Goal: Task Accomplishment & Management: Use online tool/utility

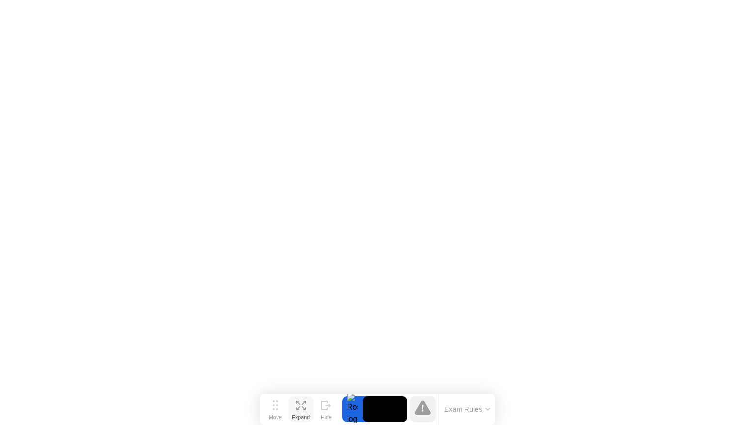
click at [298, 402] on icon at bounding box center [299, 403] width 4 height 4
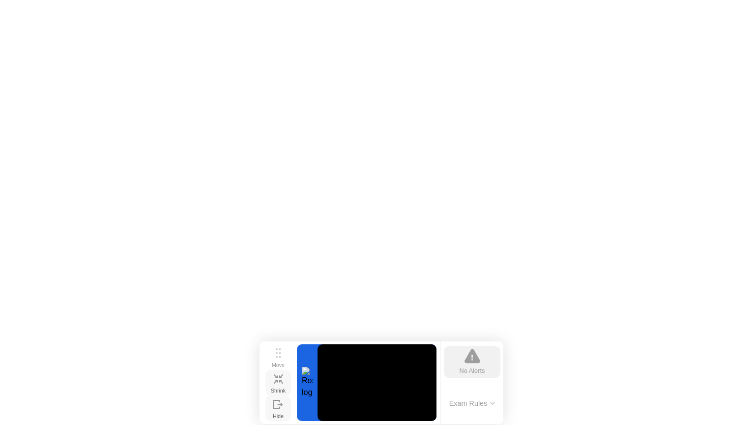
click at [280, 397] on button "Hide" at bounding box center [279, 408] width 26 height 26
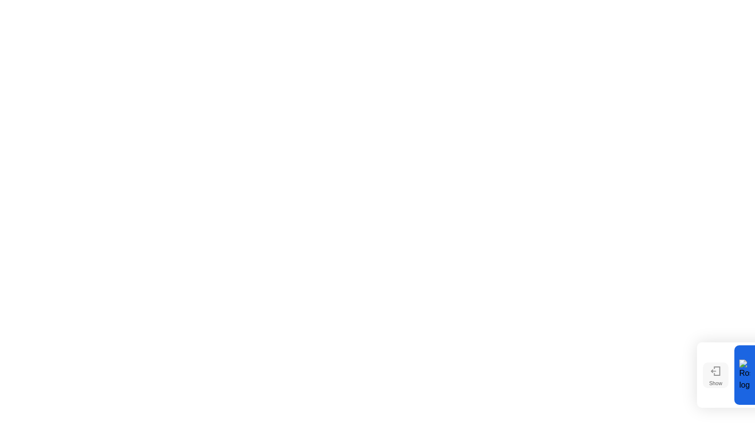
click at [712, 376] on icon at bounding box center [716, 370] width 10 height 9
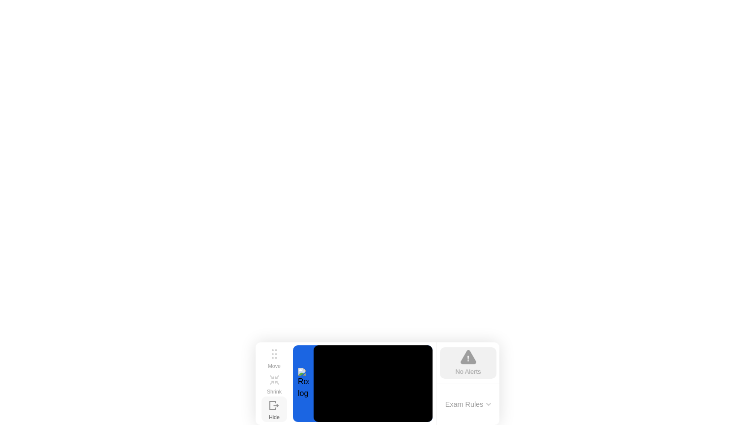
click at [486, 405] on icon at bounding box center [488, 404] width 5 height 3
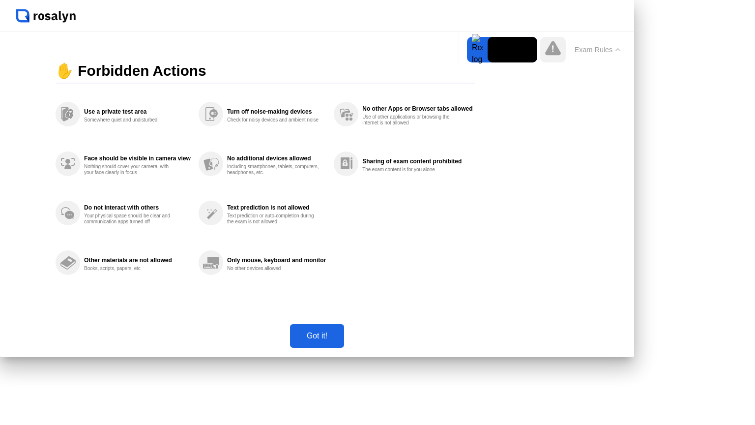
click at [344, 348] on button "Got it!" at bounding box center [317, 336] width 54 height 24
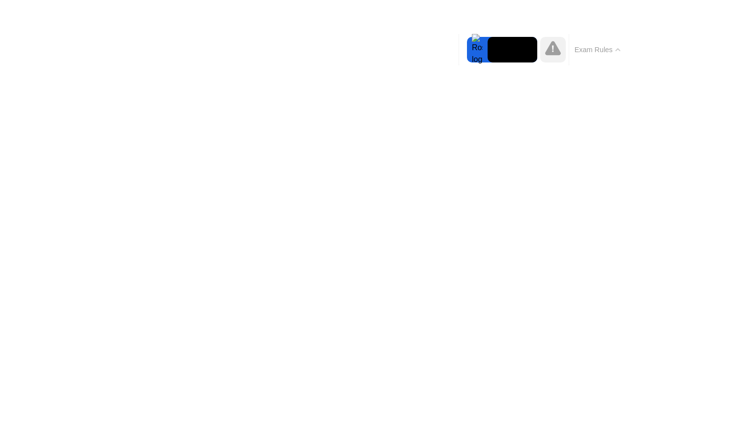
click at [0, 0] on icon at bounding box center [0, 0] width 0 height 0
click at [0, 0] on div "Move" at bounding box center [0, 0] width 0 height 0
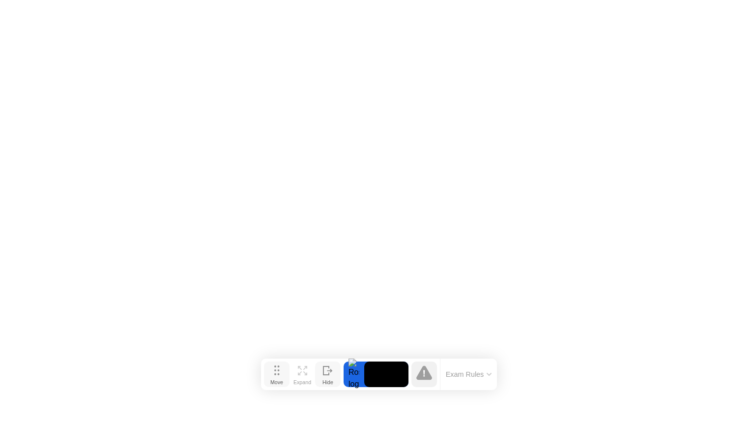
drag, startPoint x: 274, startPoint y: 410, endPoint x: 272, endPoint y: 365, distance: 45.3
click at [272, 379] on div "Move" at bounding box center [276, 382] width 13 height 6
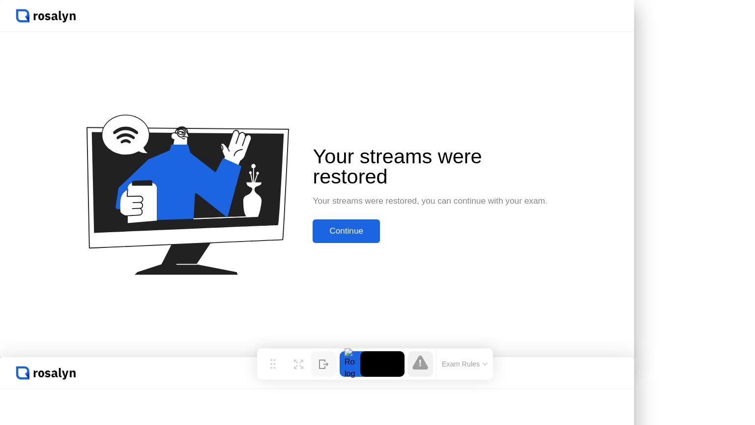
click at [325, 359] on icon at bounding box center [324, 363] width 10 height 9
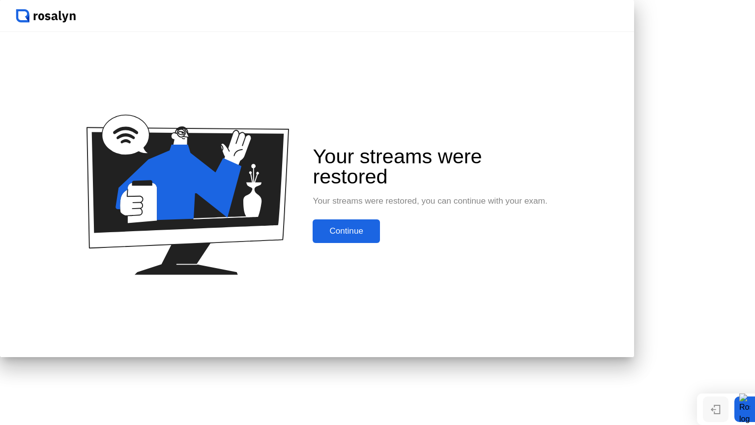
click at [377, 236] on div "Continue" at bounding box center [346, 231] width 61 height 10
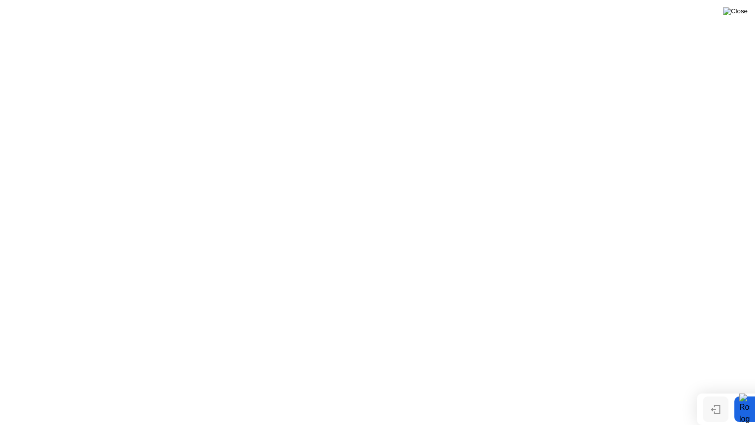
click at [740, 13] on img at bounding box center [735, 11] width 25 height 8
